Goal: Information Seeking & Learning: Learn about a topic

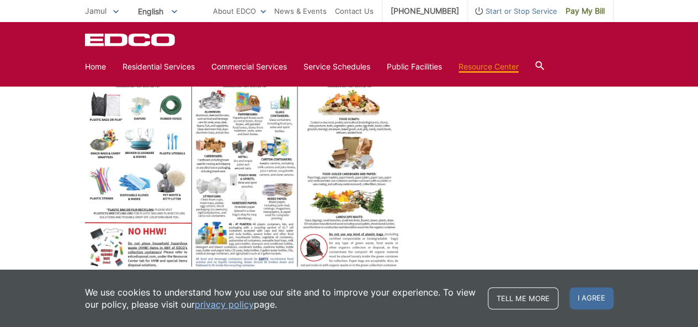
scroll to position [512, 0]
click at [466, 142] on link at bounding box center [349, 153] width 529 height 251
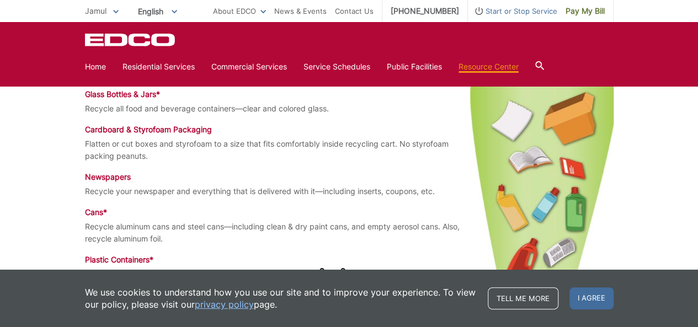
scroll to position [751, 0]
click at [428, 151] on p "Flatten or cut boxes and styrofoam to a size that fits comfortably inside recyc…" at bounding box center [349, 149] width 529 height 24
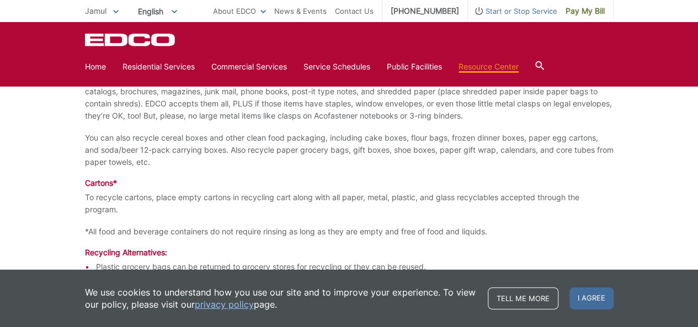
scroll to position [1219, 0]
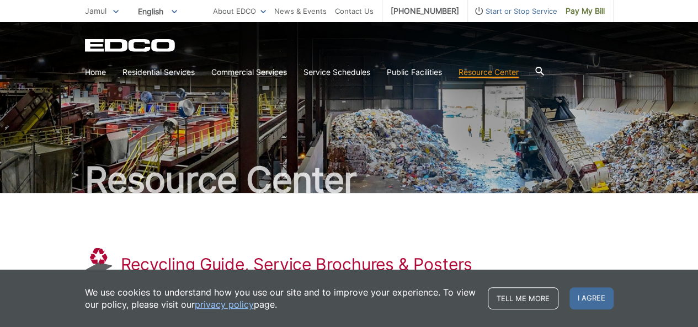
click at [320, 19] on li "News & Events" at bounding box center [300, 11] width 52 height 22
